Goal: Task Accomplishment & Management: Use online tool/utility

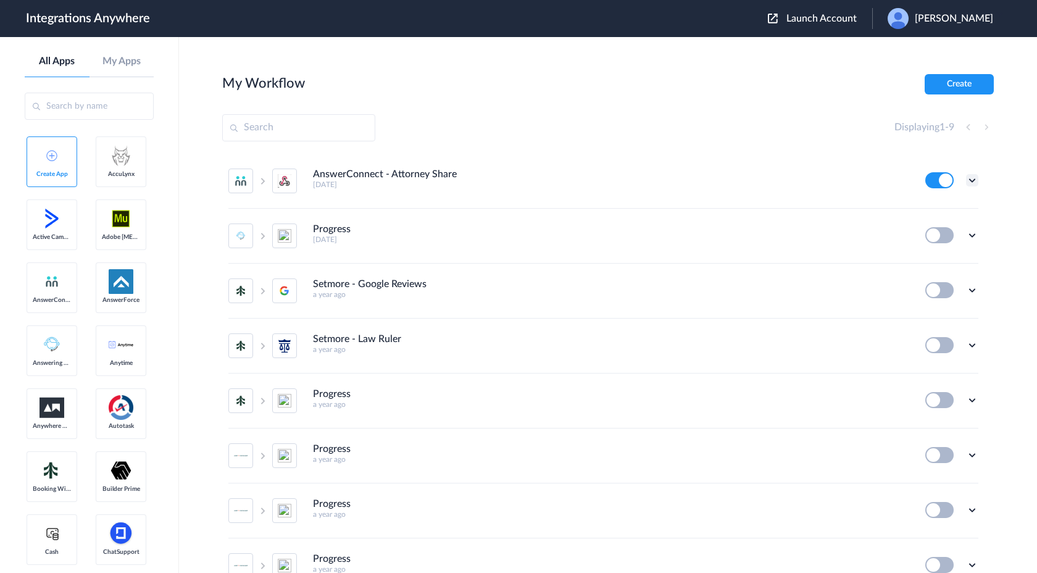
click at [966, 178] on icon at bounding box center [972, 180] width 12 height 12
click at [941, 210] on li "Edit" at bounding box center [938, 208] width 80 height 23
click at [971, 88] on button "Create" at bounding box center [959, 84] width 69 height 20
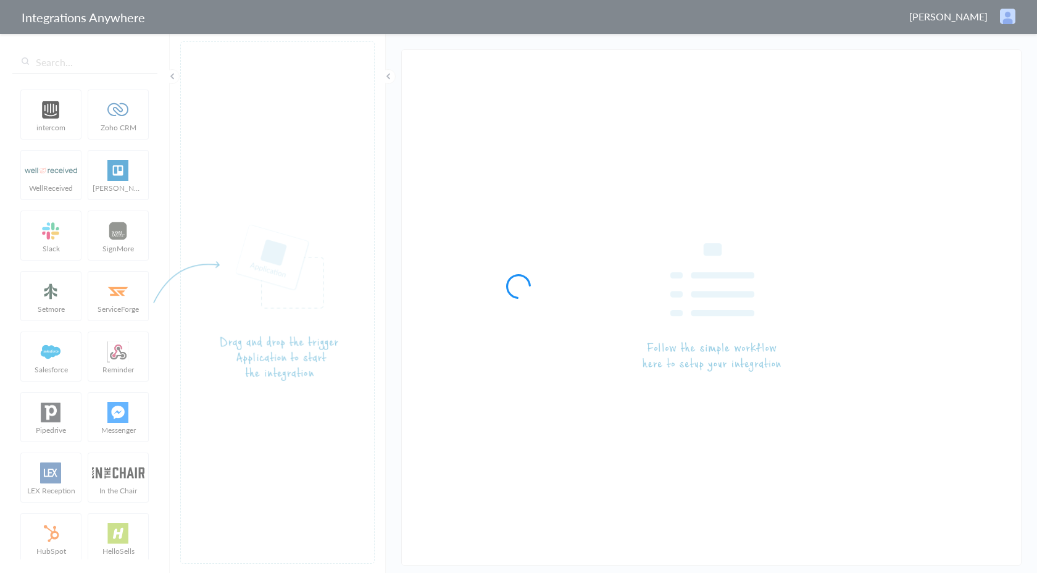
type input "AnswerConnect - Attorney Share"
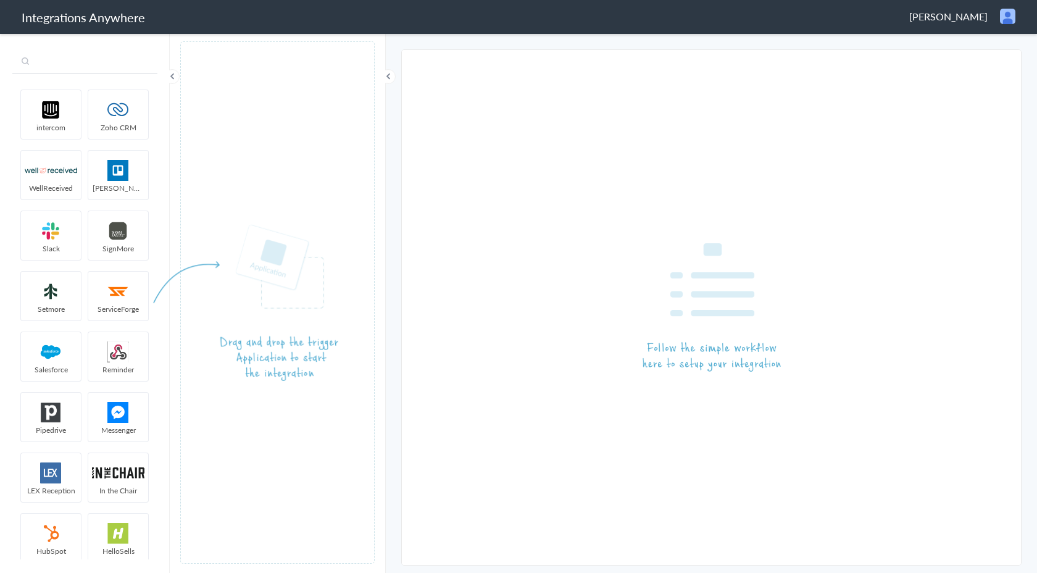
click at [83, 60] on input "text" at bounding box center [84, 62] width 145 height 23
type input "r"
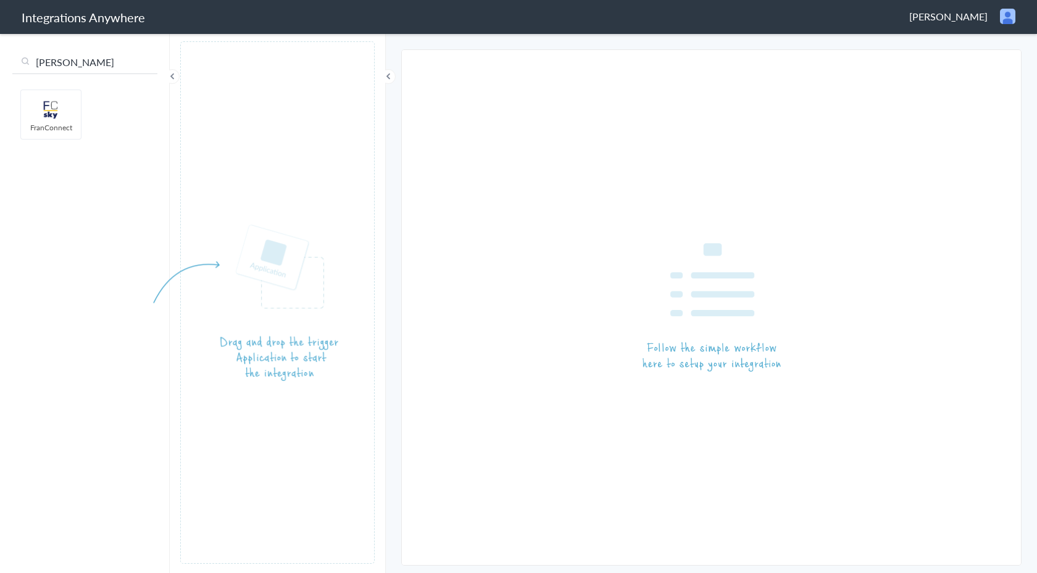
type input "fran"
click at [48, 124] on span "FranConnect" at bounding box center [51, 127] width 60 height 10
click at [54, 119] on img at bounding box center [51, 109] width 52 height 21
click at [86, 58] on input "fran" at bounding box center [84, 62] width 145 height 23
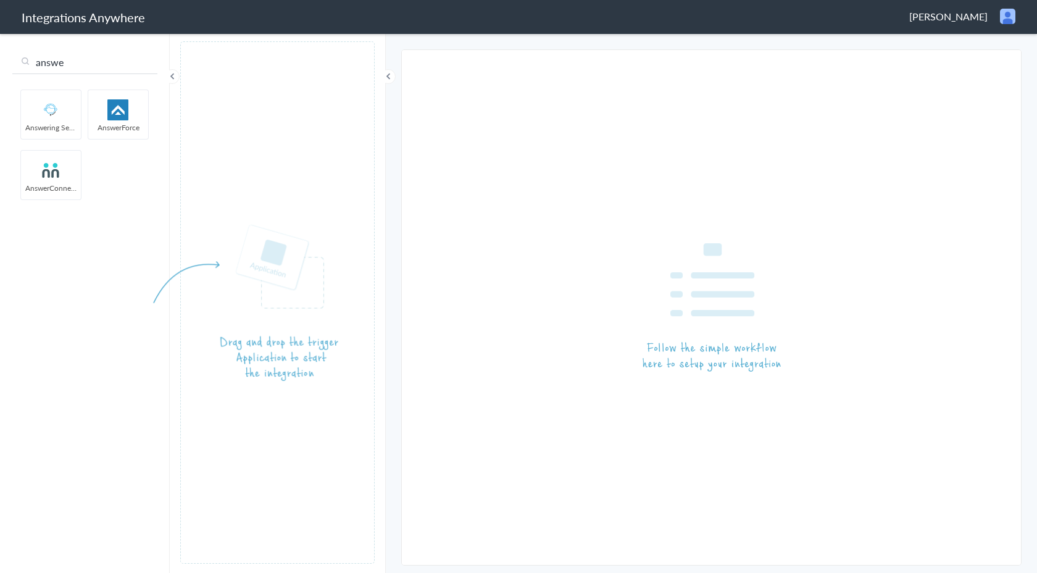
type input "answe"
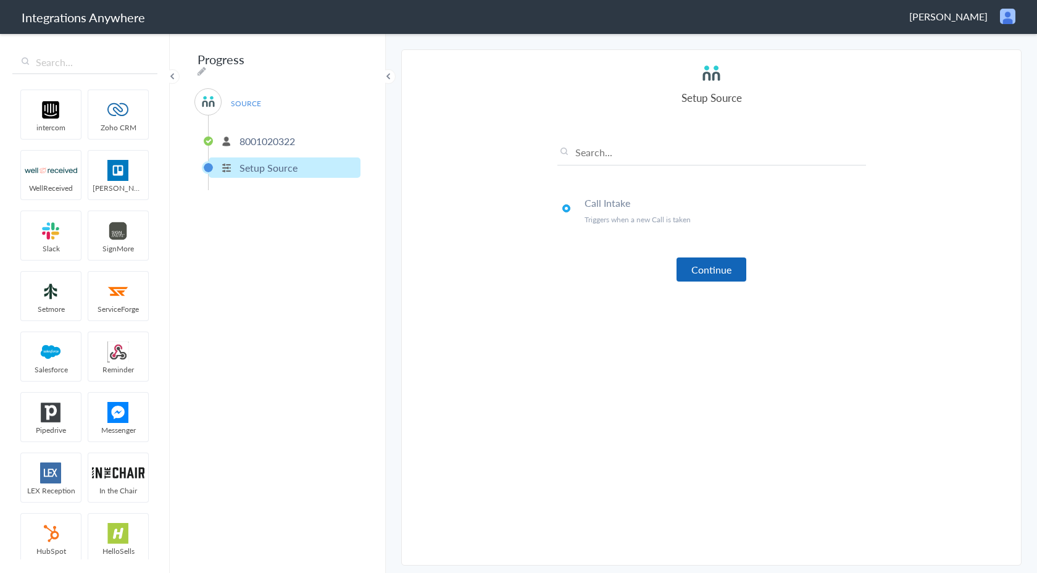
click at [694, 260] on button "Continue" at bounding box center [711, 269] width 70 height 24
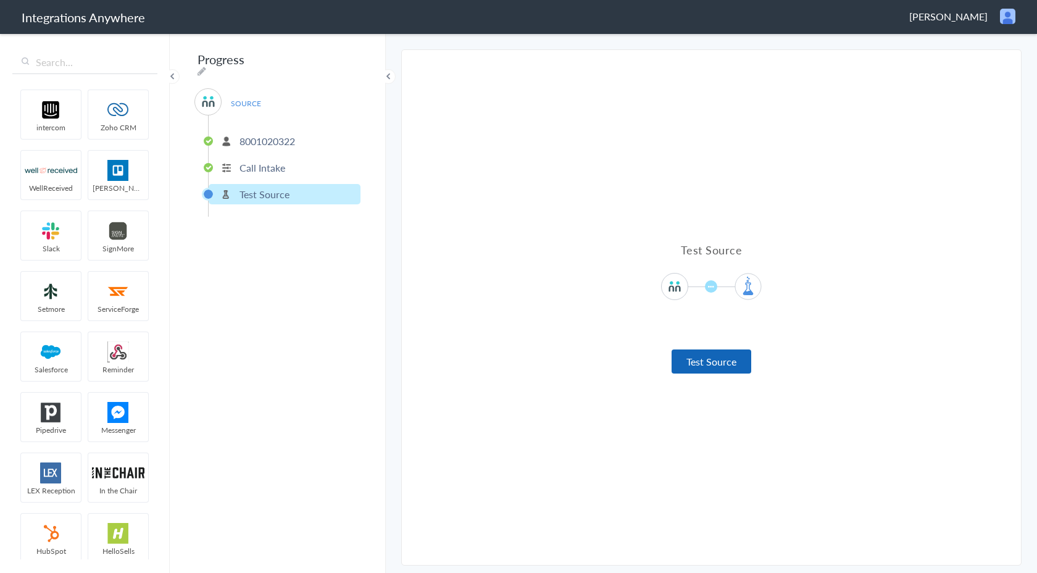
click at [692, 362] on button "Test Source" at bounding box center [711, 361] width 80 height 24
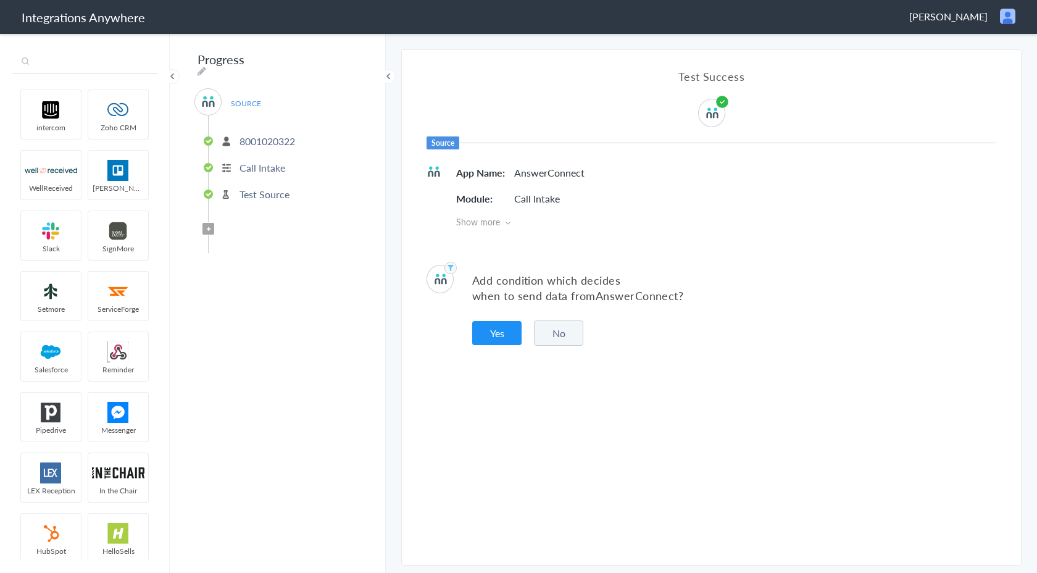
click at [92, 71] on input "text" at bounding box center [84, 62] width 145 height 23
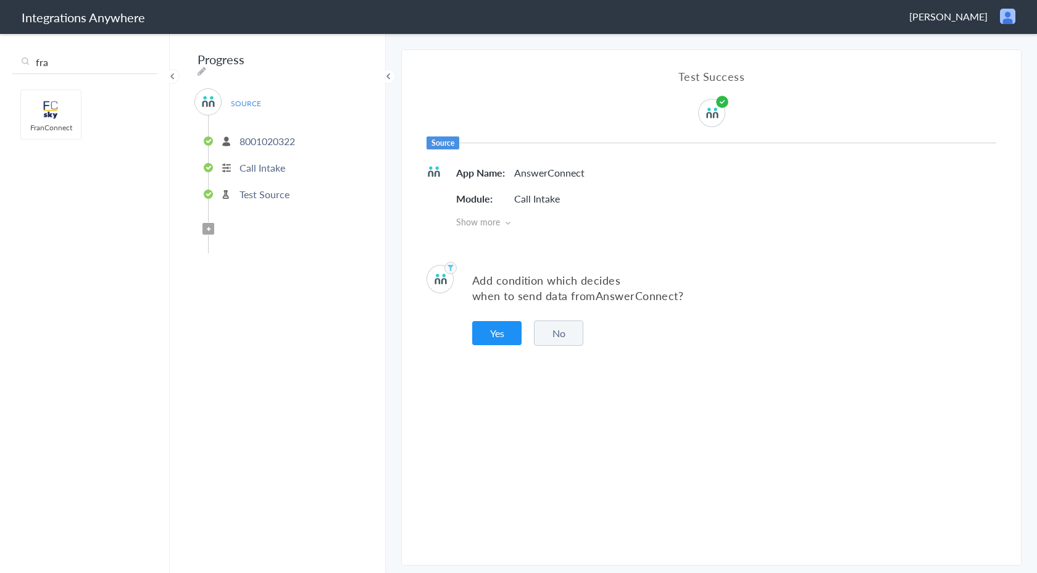
type input "fra"
click at [179, 240] on div "Progress SOURCE 8001020322 Call Intake Test Source Filter Applied" at bounding box center [278, 302] width 216 height 541
drag, startPoint x: 59, startPoint y: 122, endPoint x: 364, endPoint y: 275, distance: 341.4
click at [211, 213] on span "Filter Applied" at bounding box center [208, 219] width 12 height 12
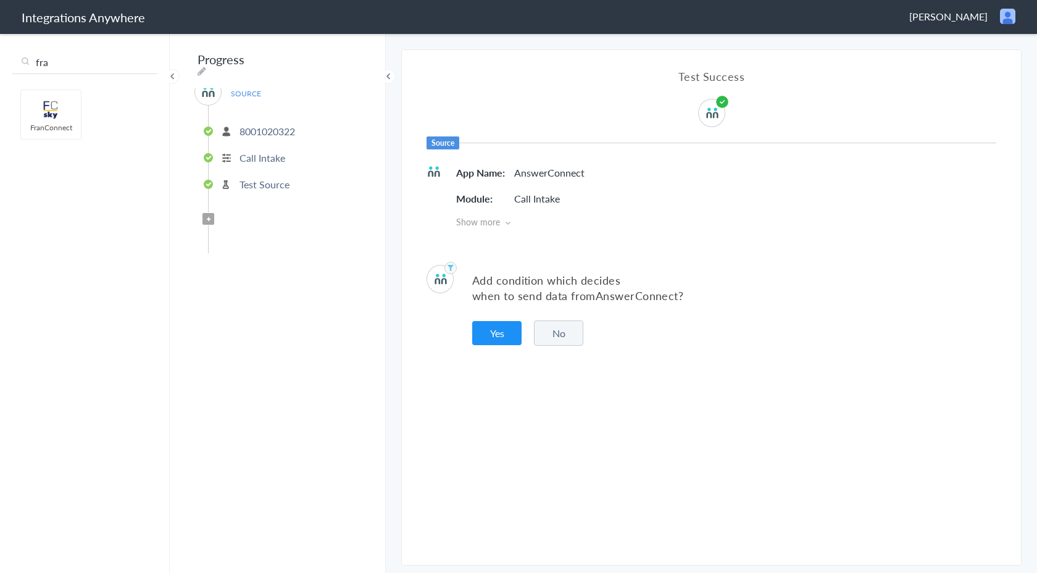
click at [210, 213] on span "Filter Applied" at bounding box center [208, 219] width 12 height 12
drag, startPoint x: 49, startPoint y: 107, endPoint x: 666, endPoint y: 4, distance: 625.0
